Goal: Information Seeking & Learning: Learn about a topic

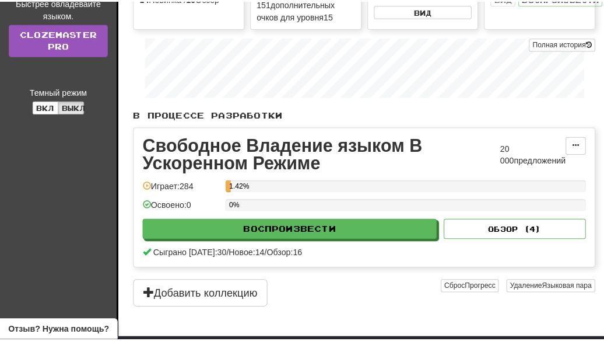
scroll to position [175, 0]
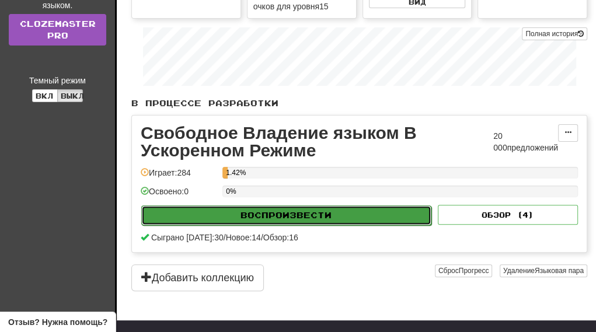
click at [308, 215] on button "Воспроизвести" at bounding box center [286, 215] width 290 height 20
select select "**"
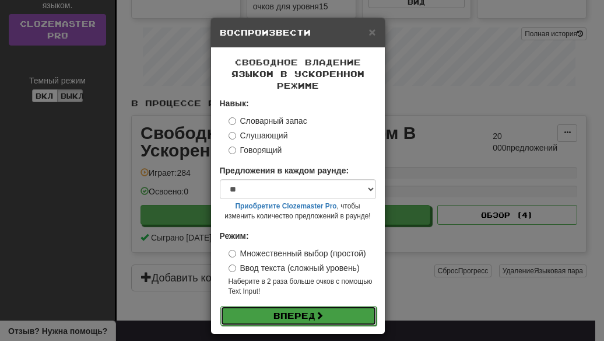
click at [303, 316] on button "Вперед" at bounding box center [299, 316] width 156 height 20
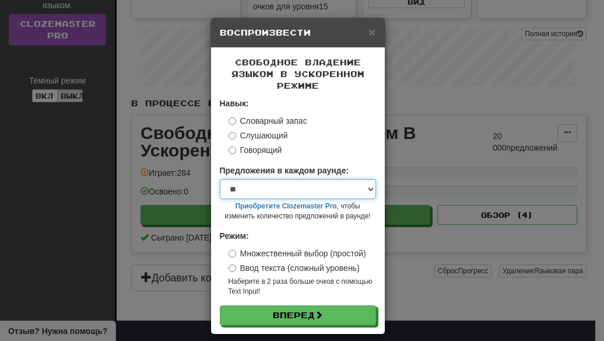
click at [362, 188] on select "* ** ** ** ** ** *** ********" at bounding box center [298, 189] width 156 height 20
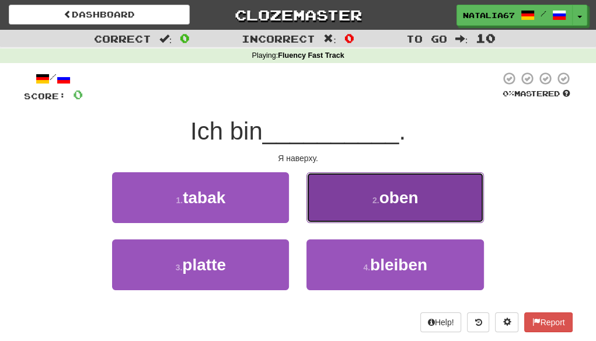
click at [410, 196] on span "oben" at bounding box center [398, 197] width 39 height 18
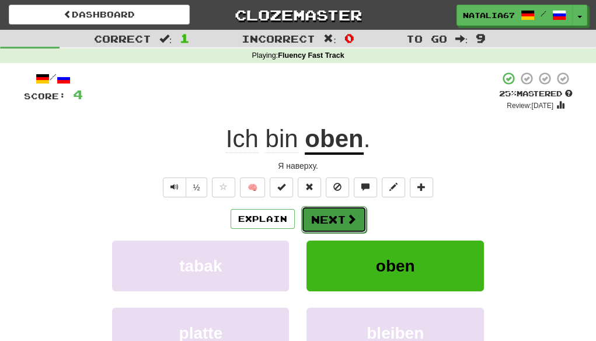
click at [336, 220] on button "Next" at bounding box center [333, 219] width 65 height 27
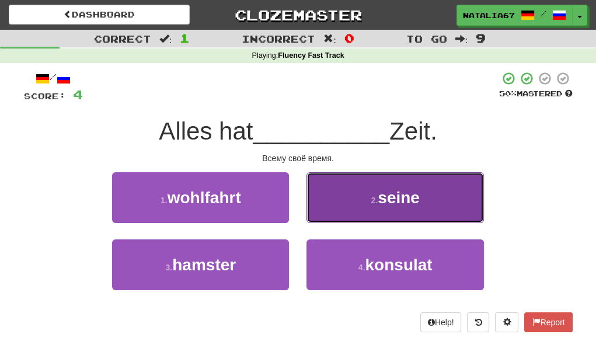
click at [408, 197] on span "seine" at bounding box center [399, 197] width 42 height 18
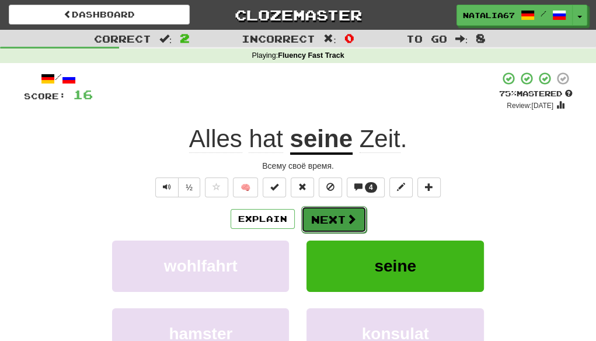
click at [342, 216] on button "Next" at bounding box center [333, 219] width 65 height 27
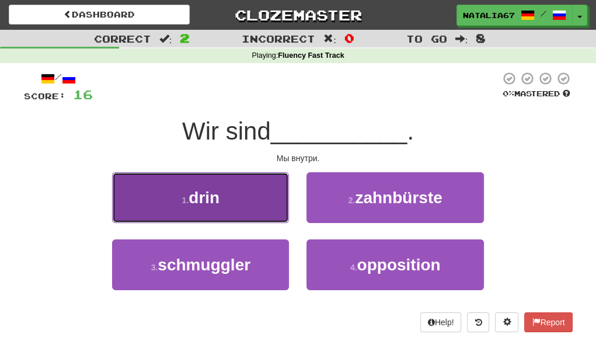
click at [254, 197] on button "1 . drin" at bounding box center [200, 197] width 177 height 51
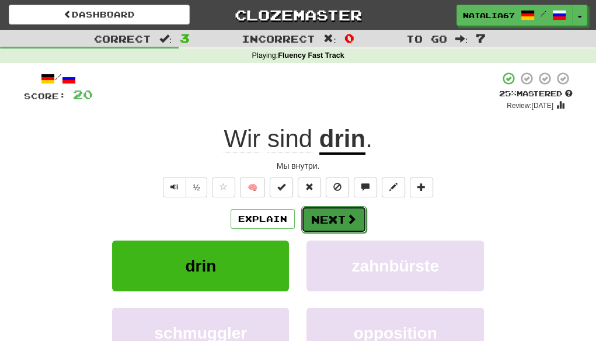
click at [331, 215] on button "Next" at bounding box center [333, 219] width 65 height 27
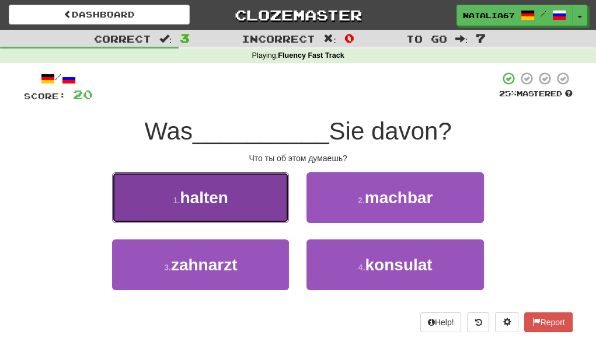
click at [224, 196] on span "halten" at bounding box center [204, 197] width 48 height 18
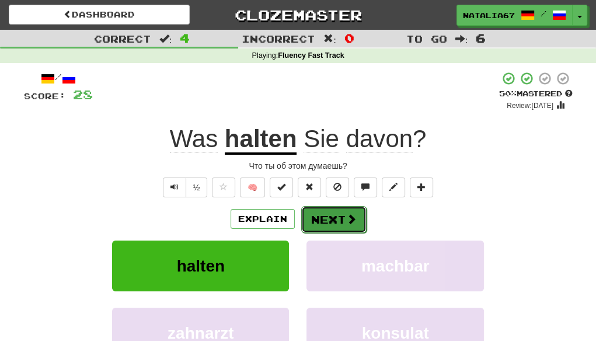
click at [334, 215] on button "Next" at bounding box center [333, 219] width 65 height 27
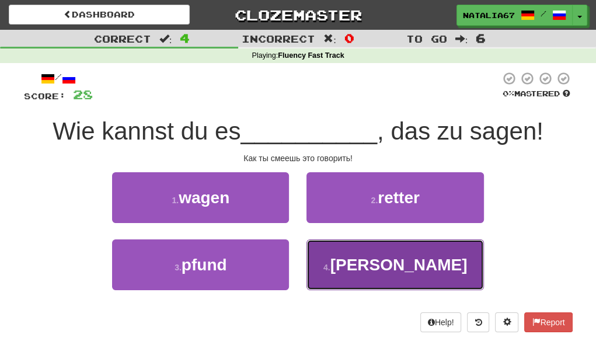
click at [394, 265] on span "[PERSON_NAME]" at bounding box center [398, 265] width 137 height 18
